Goal: Use online tool/utility: Utilize a website feature to perform a specific function

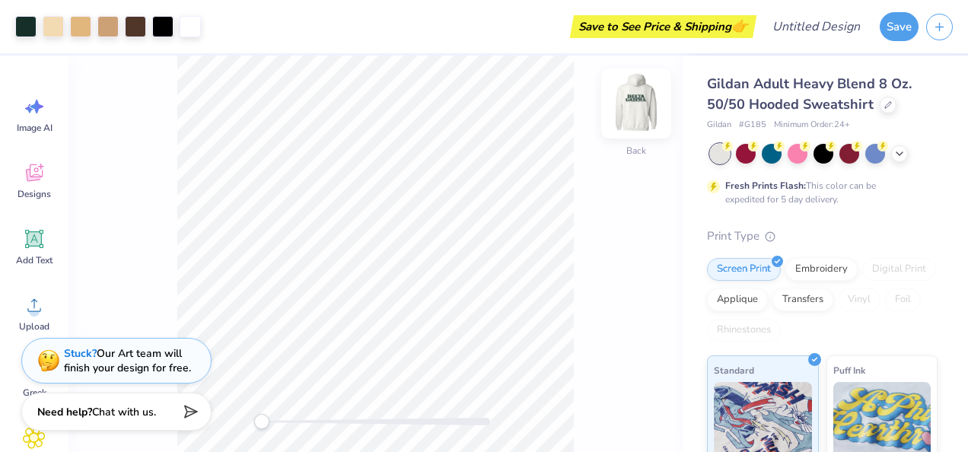
click at [636, 99] on img at bounding box center [636, 103] width 61 height 61
click at [629, 110] on img at bounding box center [636, 103] width 61 height 61
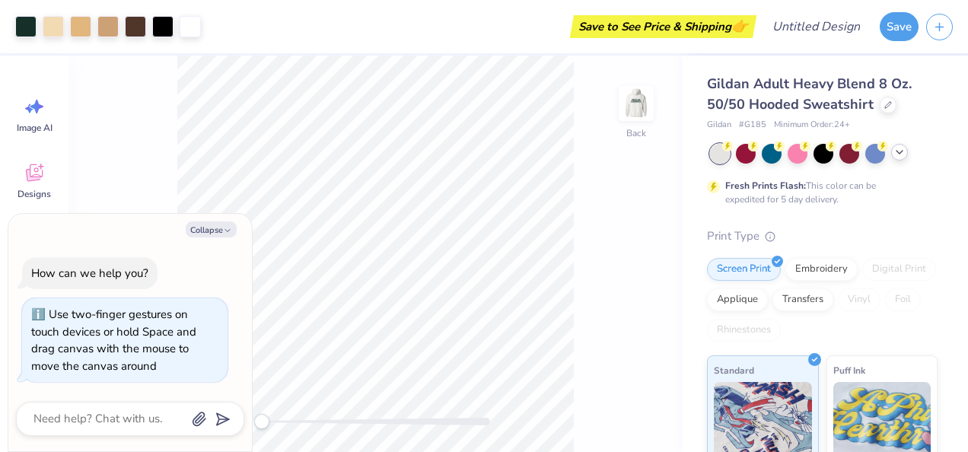
click at [899, 160] on div at bounding box center [899, 152] width 17 height 17
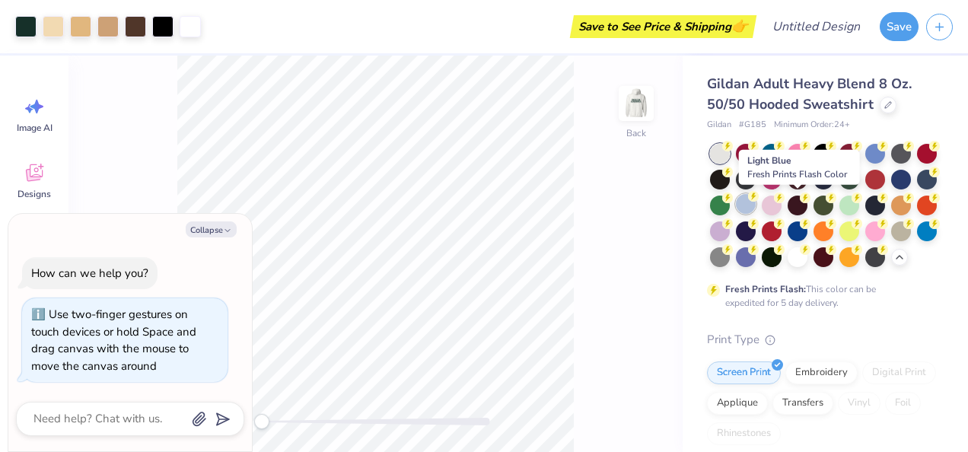
click at [756, 205] on div at bounding box center [746, 204] width 20 height 20
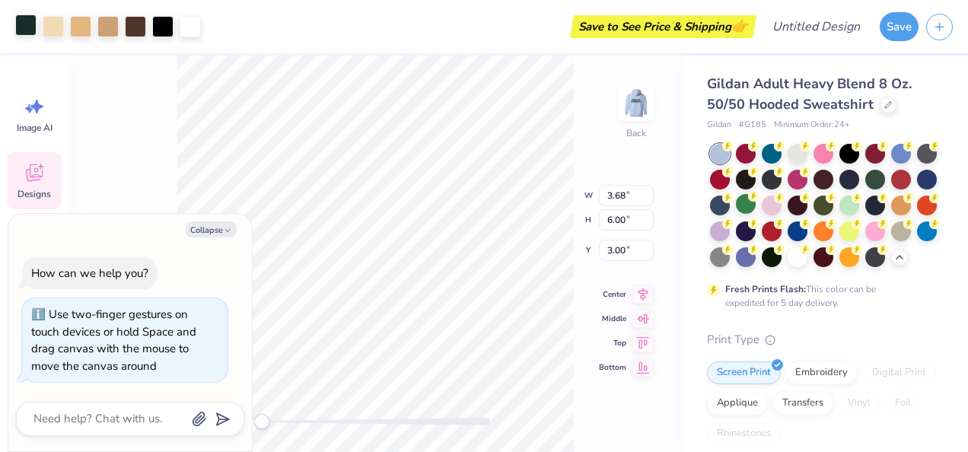
click at [26, 31] on div at bounding box center [25, 24] width 21 height 21
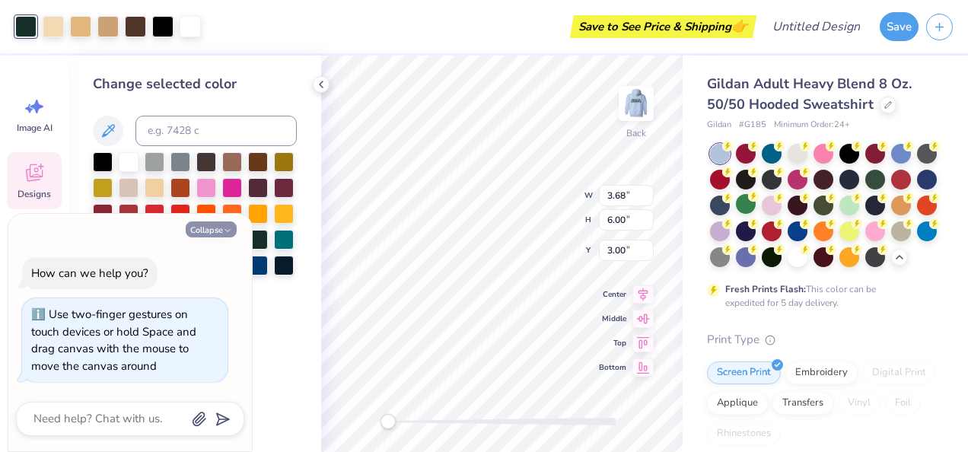
click at [228, 228] on icon "button" at bounding box center [227, 230] width 9 height 9
type textarea "x"
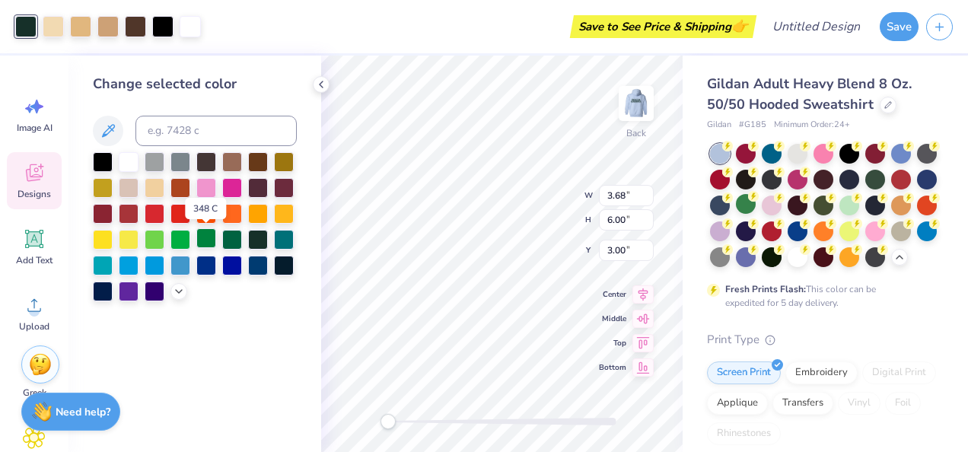
click at [209, 240] on div at bounding box center [206, 238] width 20 height 20
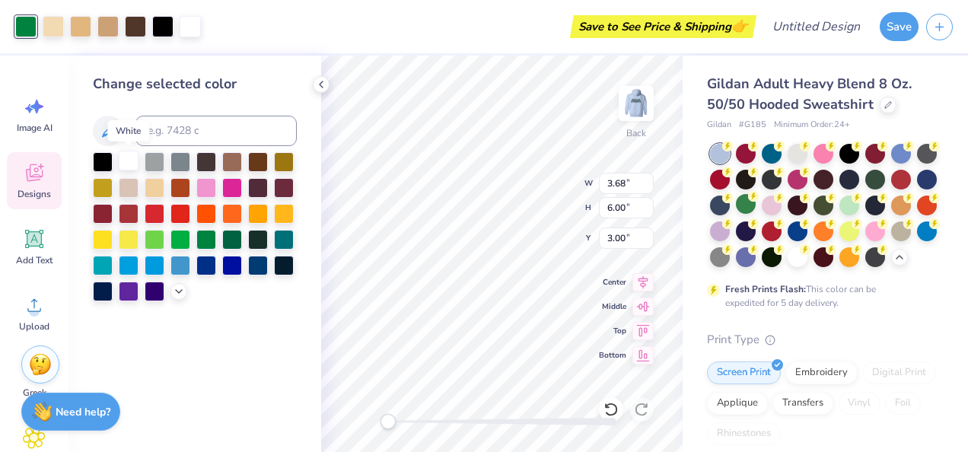
click at [129, 163] on div at bounding box center [129, 161] width 20 height 20
click at [210, 271] on div at bounding box center [206, 264] width 20 height 20
click at [263, 263] on div at bounding box center [258, 264] width 20 height 20
click at [258, 269] on div at bounding box center [258, 264] width 20 height 20
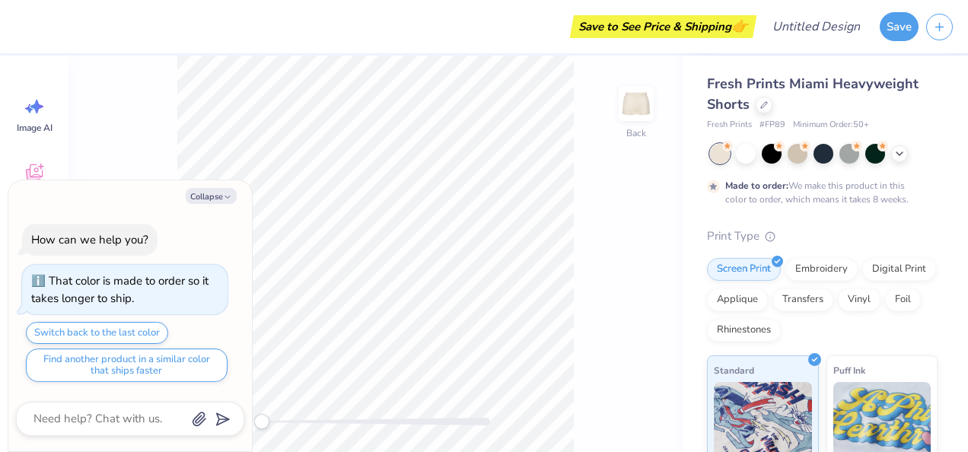
type textarea "x"
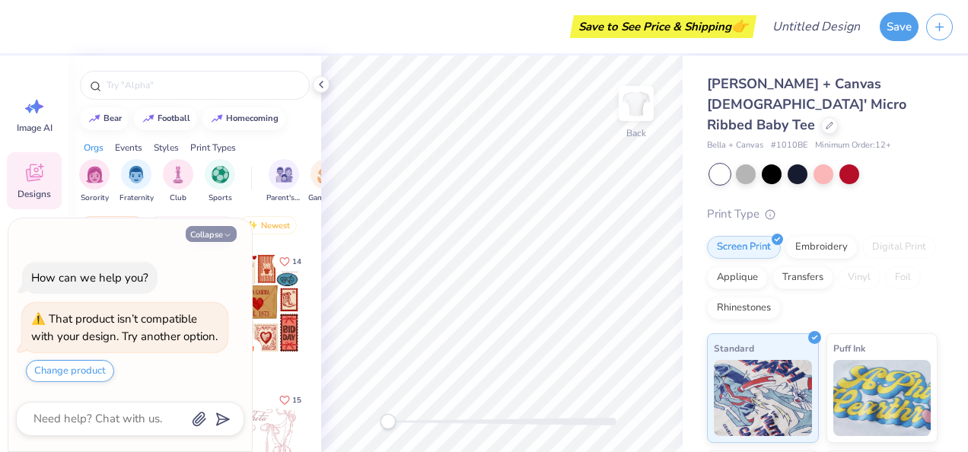
click at [202, 226] on button "Collapse" at bounding box center [211, 234] width 51 height 16
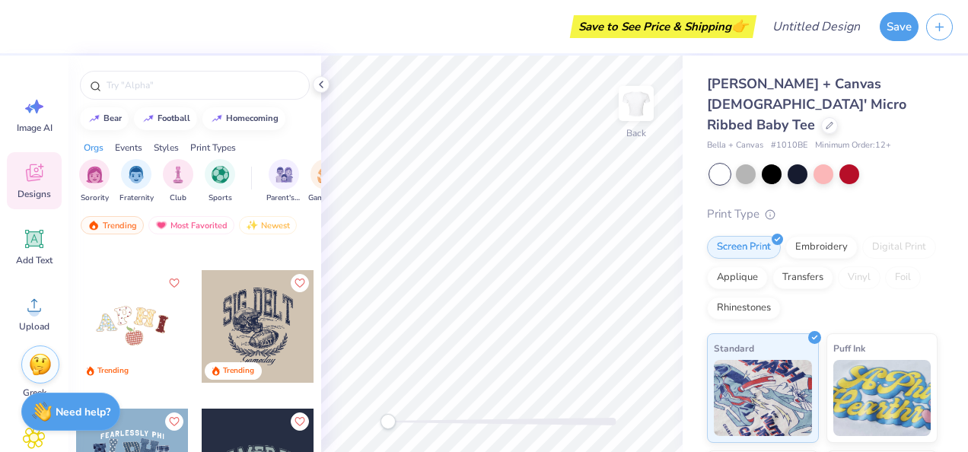
scroll to position [4711, 0]
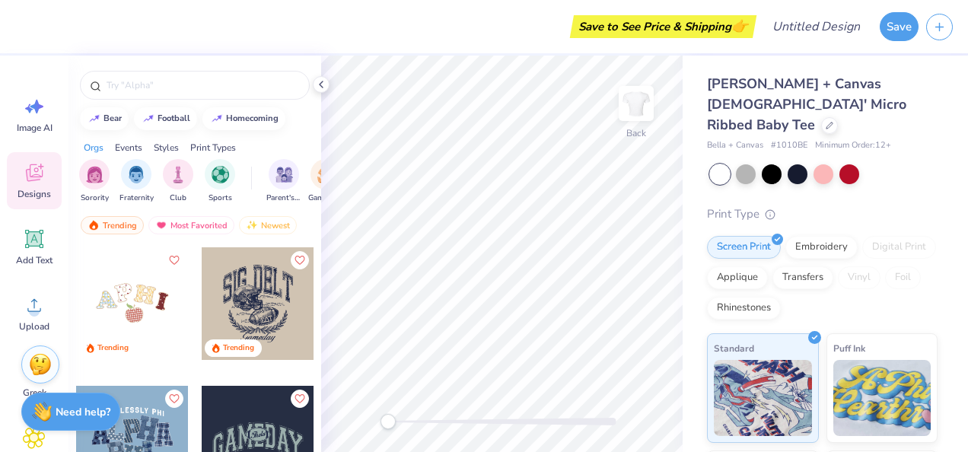
click at [143, 320] on div at bounding box center [132, 303] width 113 height 113
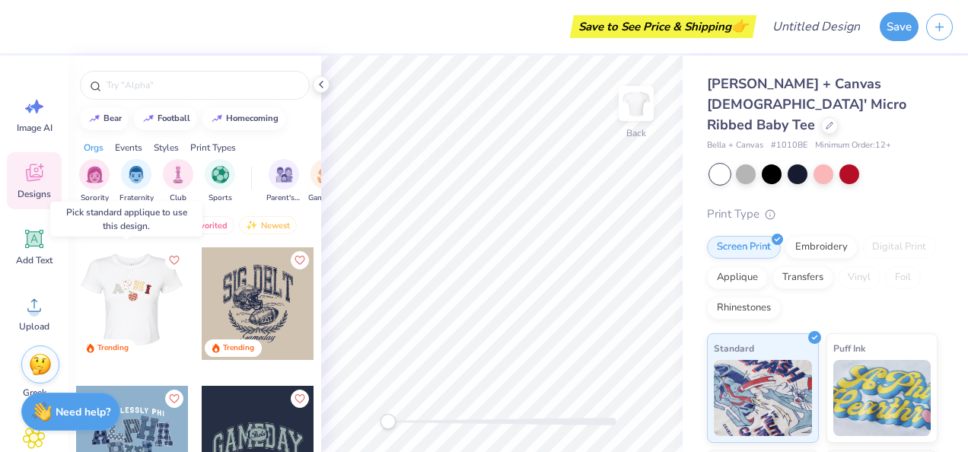
click at [131, 300] on div at bounding box center [131, 303] width 113 height 113
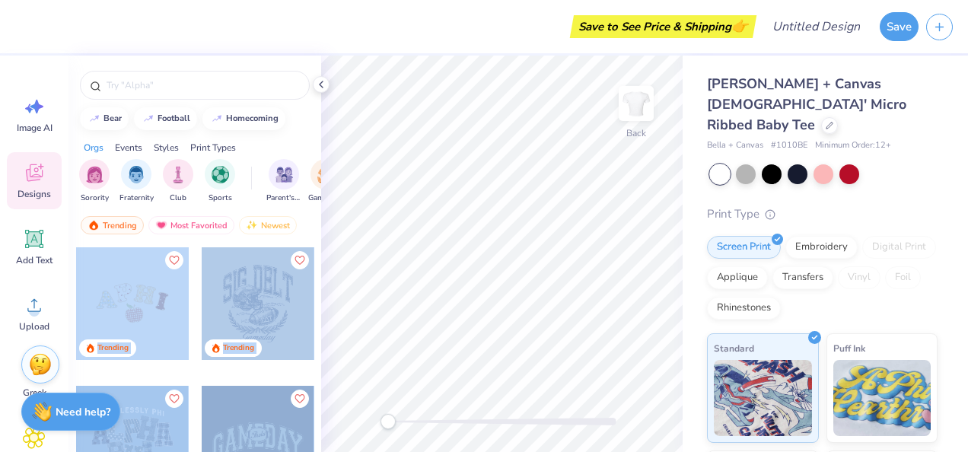
click at [486, 259] on div "Save to See Price & Shipping 👉 Design Title Save Image AI Designs Add Text Uplo…" at bounding box center [484, 226] width 968 height 452
click at [214, 364] on div "Trending" at bounding box center [258, 316] width 114 height 138
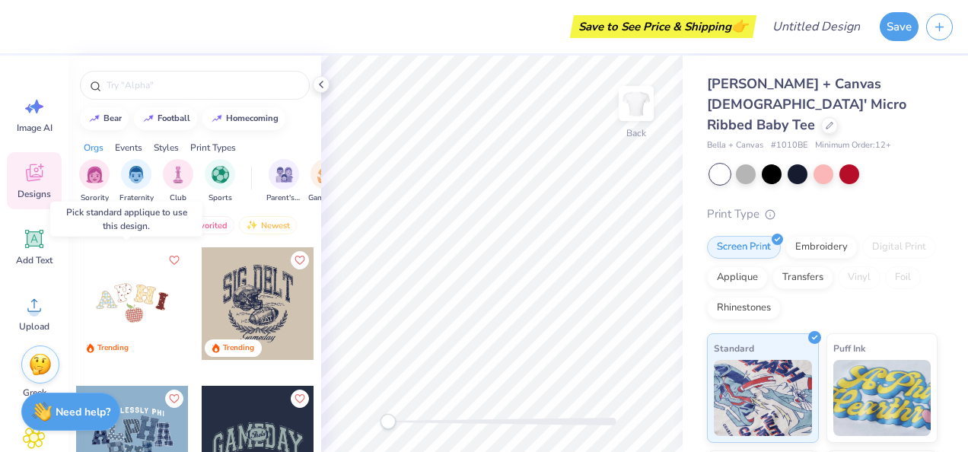
click at [132, 305] on div at bounding box center [132, 303] width 113 height 113
click at [114, 287] on div at bounding box center [132, 303] width 113 height 113
click at [768, 264] on div "Applique" at bounding box center [737, 275] width 61 height 23
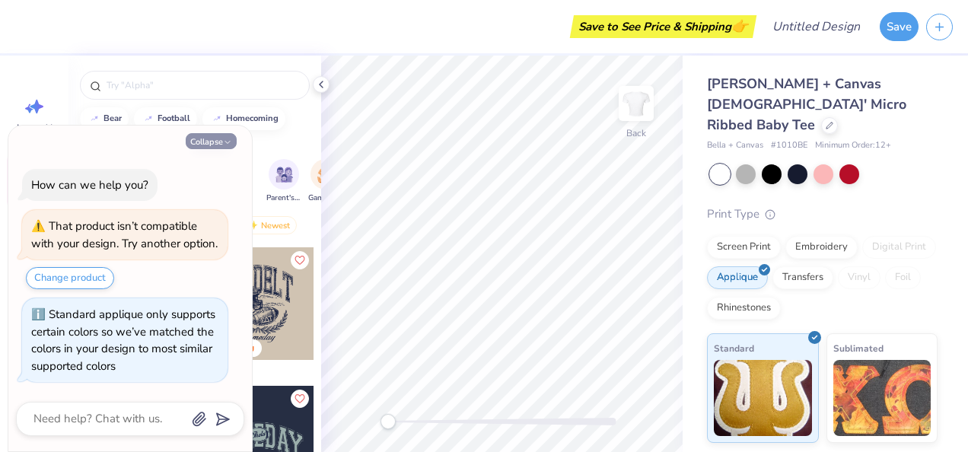
click at [228, 141] on polyline "button" at bounding box center [227, 142] width 5 height 2
type textarea "x"
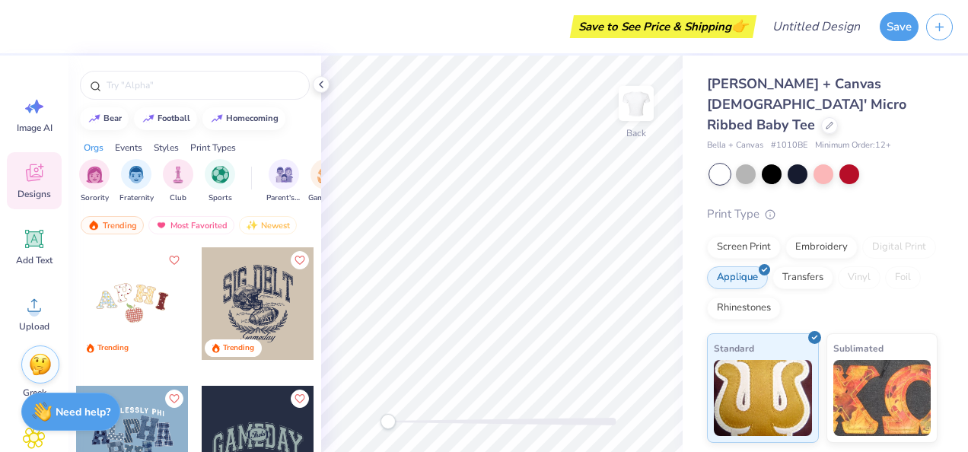
click at [151, 324] on div at bounding box center [132, 303] width 113 height 113
type input "2.56"
type input "2.18"
type input "3.97"
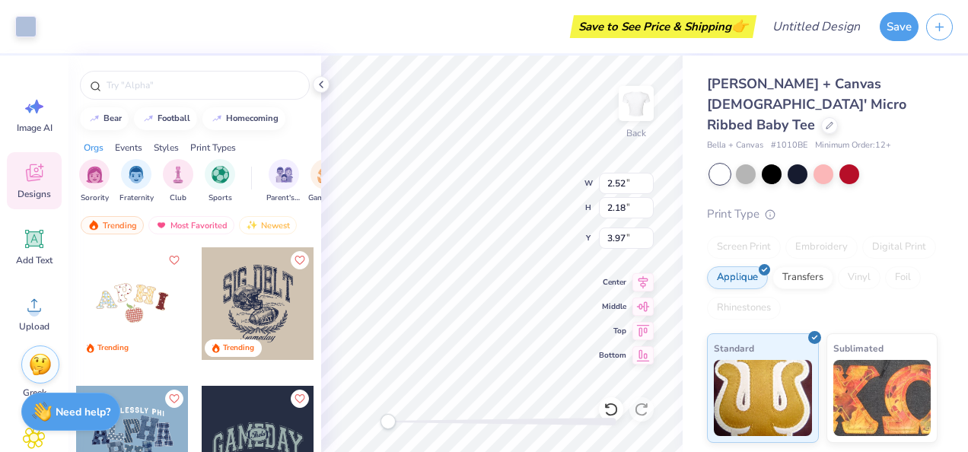
click at [700, 260] on div "Bella + Canvas [DEMOGRAPHIC_DATA]' Micro Ribbed Baby Tee Bella + Canvas # 1010B…" at bounding box center [825, 249] width 285 height 387
click at [639, 120] on img at bounding box center [636, 103] width 61 height 61
type input "2.54"
type input "2.20"
type input "6.47"
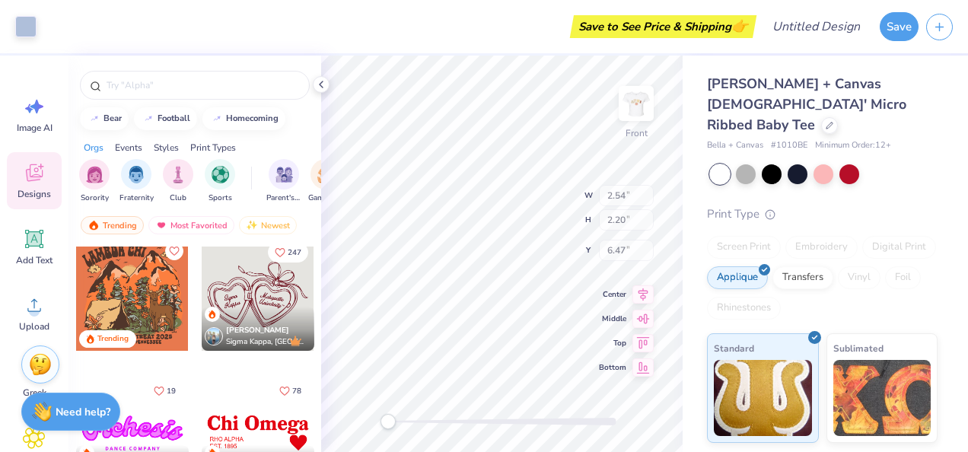
scroll to position [3958, 0]
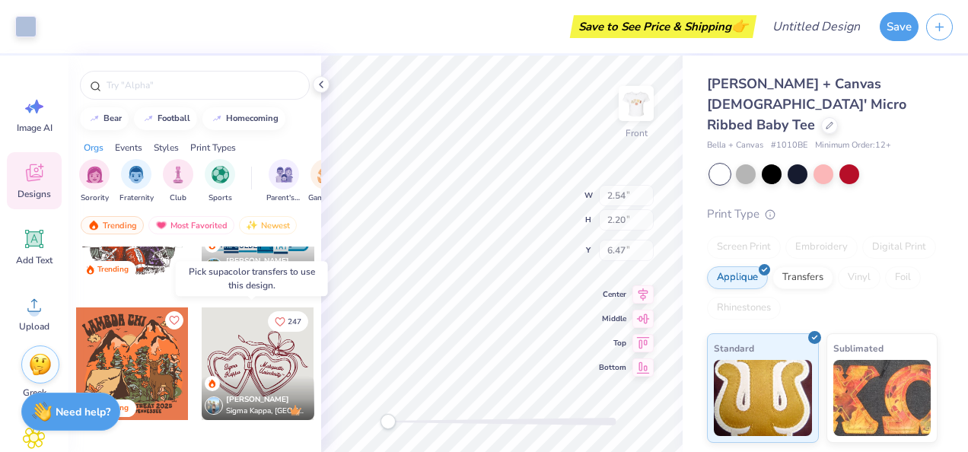
click at [245, 367] on div at bounding box center [258, 364] width 113 height 113
click at [271, 339] on div at bounding box center [258, 364] width 113 height 113
